Goal: Check status: Check status

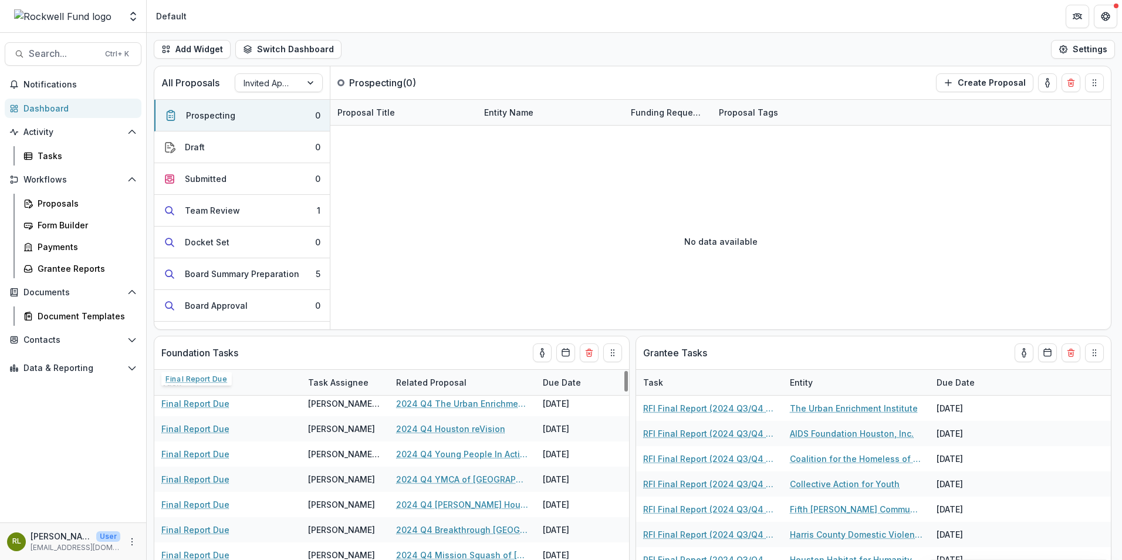
scroll to position [1526, 0]
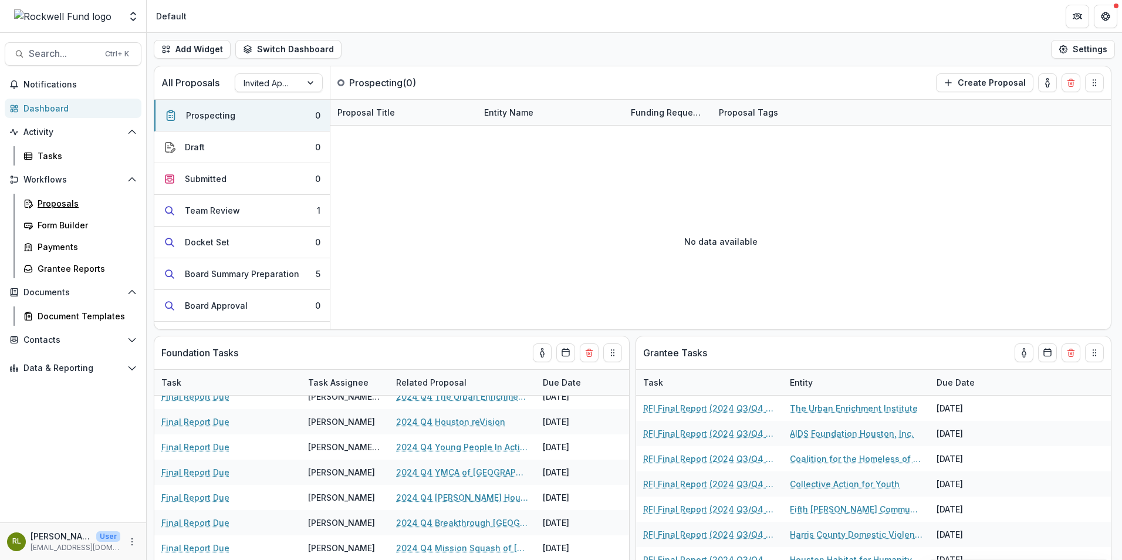
click at [52, 204] on div "Proposals" at bounding box center [85, 203] width 94 height 12
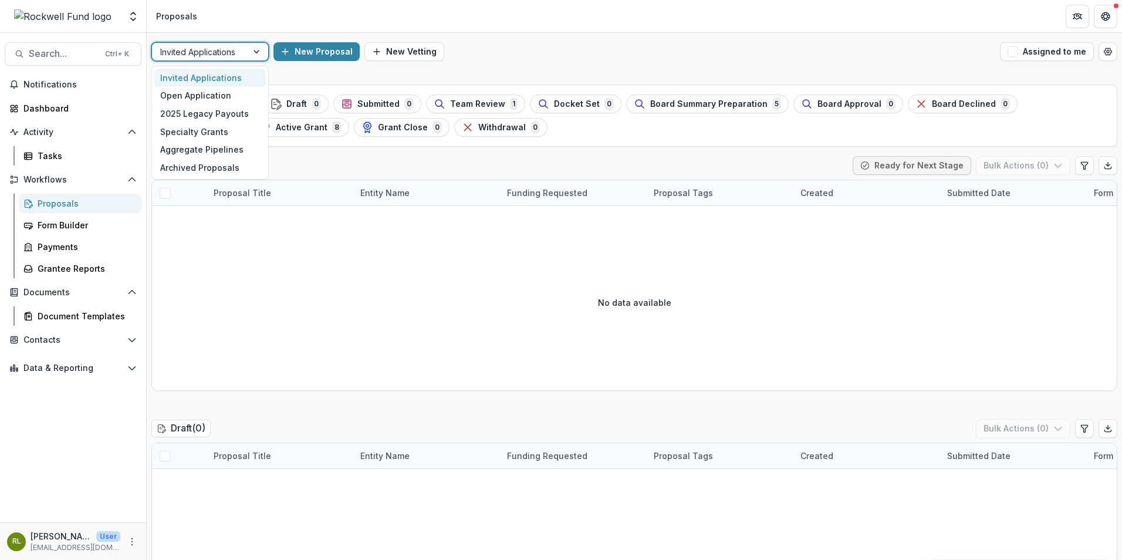
click at [255, 55] on div at bounding box center [257, 52] width 21 height 18
click at [218, 96] on div "Open Application" at bounding box center [209, 96] width 111 height 18
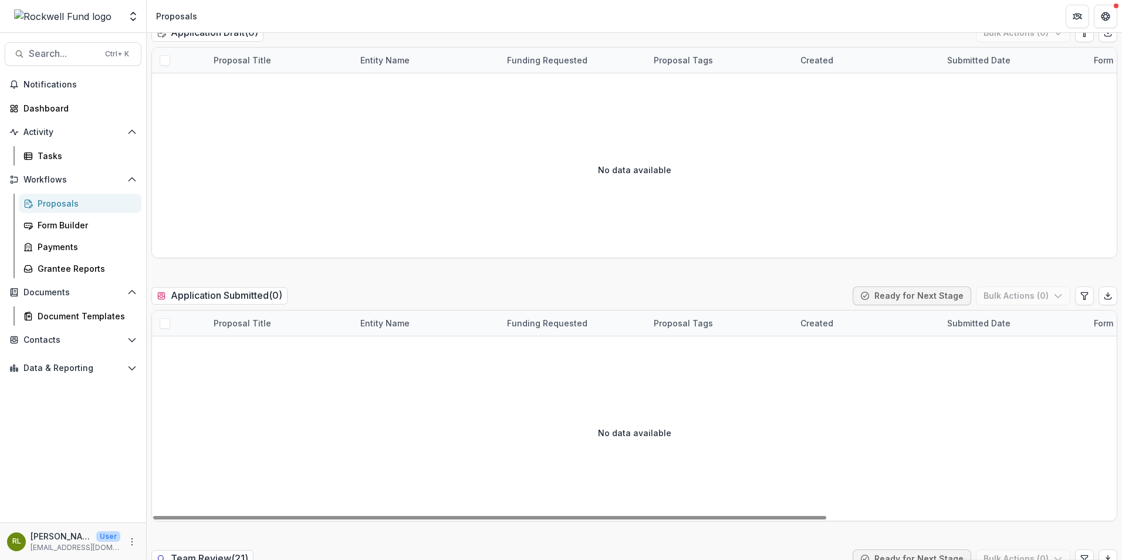
scroll to position [646, 0]
